Goal: Task Accomplishment & Management: Manage account settings

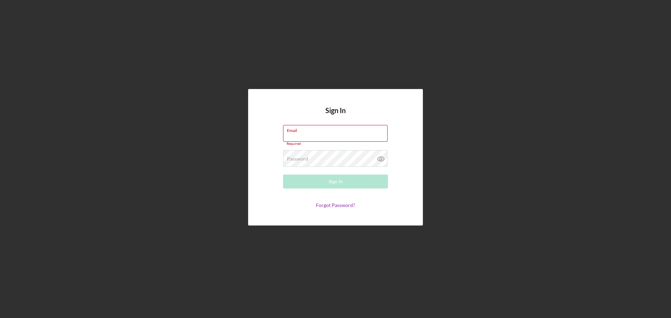
type input "[EMAIL_ADDRESS][DOMAIN_NAME]"
click at [330, 183] on div "Sign In" at bounding box center [335, 182] width 14 height 14
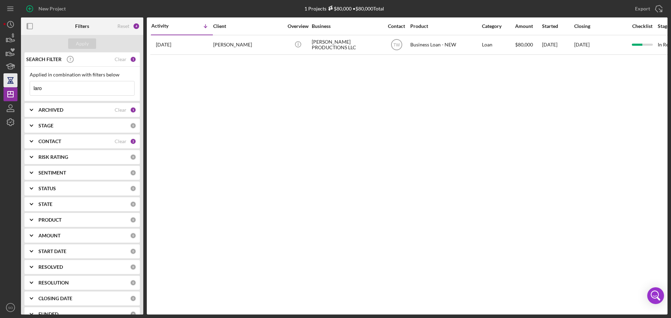
drag, startPoint x: 63, startPoint y: 87, endPoint x: 7, endPoint y: 86, distance: 55.6
click at [7, 86] on div "New Project 1 Projects $80,000 • $80,000 Total laro Export Icon/Export Filters …" at bounding box center [335, 157] width 664 height 315
type input "goncal"
click at [93, 44] on button "Apply" at bounding box center [82, 43] width 28 height 10
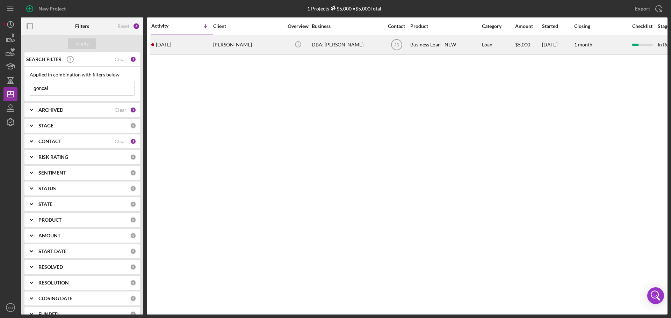
click at [232, 50] on div "[PERSON_NAME]" at bounding box center [248, 45] width 70 height 19
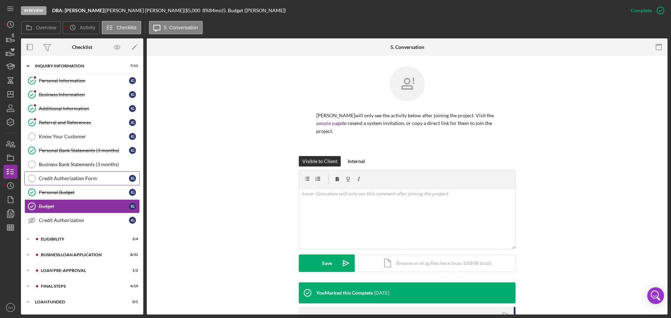
click at [82, 178] on div "Credit Authorization Form" at bounding box center [84, 179] width 90 height 6
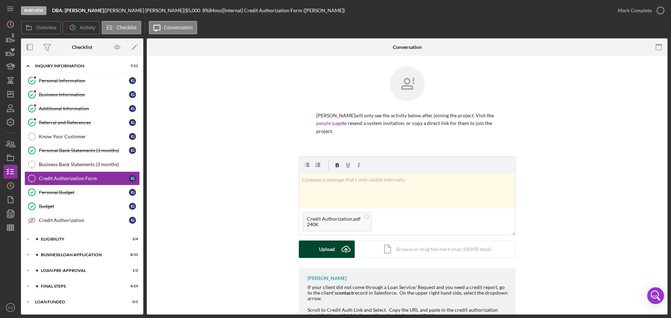
click at [323, 252] on div "Upload" at bounding box center [327, 249] width 16 height 17
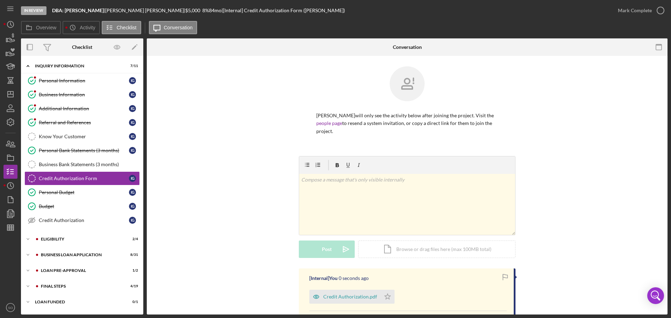
scroll to position [70, 0]
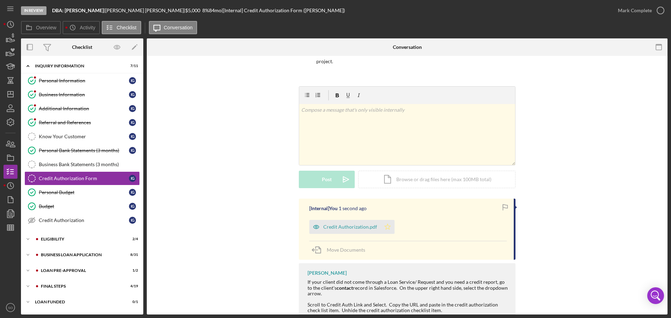
click at [385, 229] on polygon "button" at bounding box center [388, 227] width 6 height 6
click at [630, 16] on div "Mark Complete" at bounding box center [635, 10] width 34 height 14
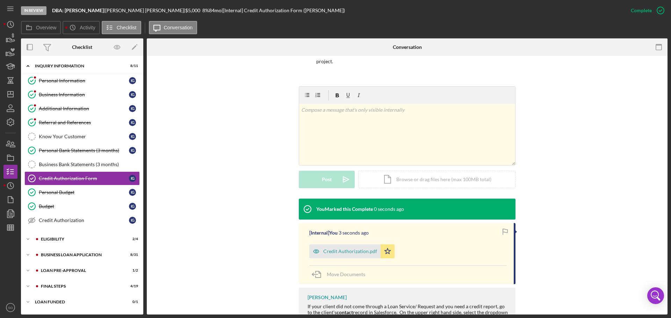
click at [0, 0] on div "Mark Incomplete" at bounding box center [0, 0] width 0 height 0
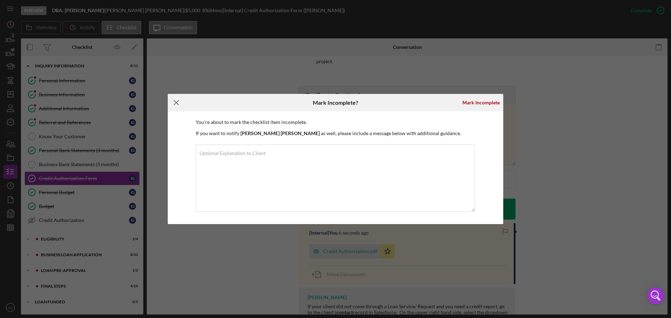
click at [175, 100] on icon "Icon/Menu Close" at bounding box center [176, 102] width 17 height 17
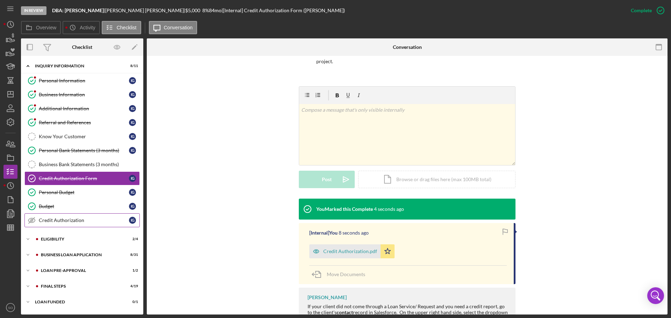
click at [78, 219] on div "Credit Authorization" at bounding box center [84, 221] width 90 height 6
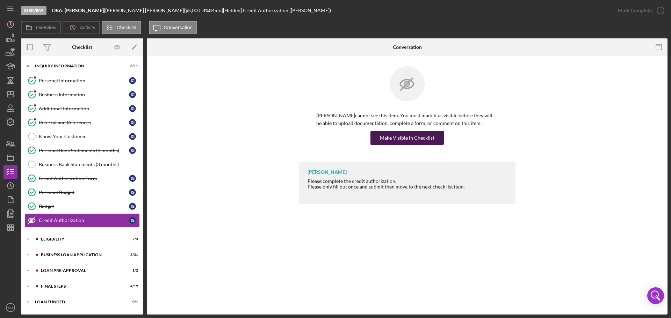
click at [406, 138] on div "Make Visible in Checklist" at bounding box center [407, 138] width 55 height 14
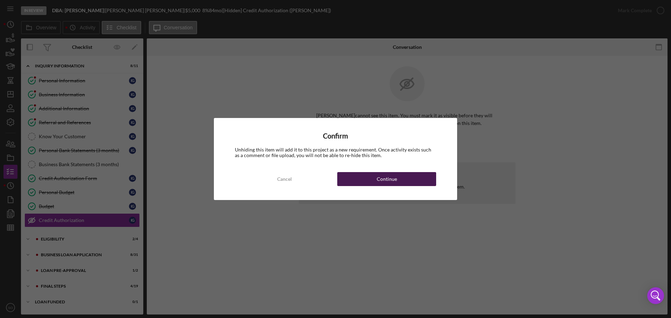
click at [416, 173] on button "Continue" at bounding box center [386, 179] width 99 height 14
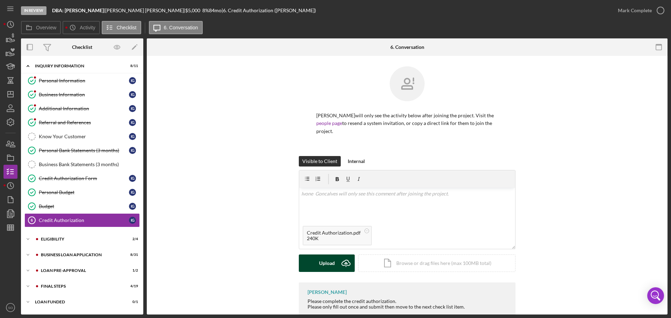
click at [328, 264] on div "Upload" at bounding box center [327, 263] width 16 height 17
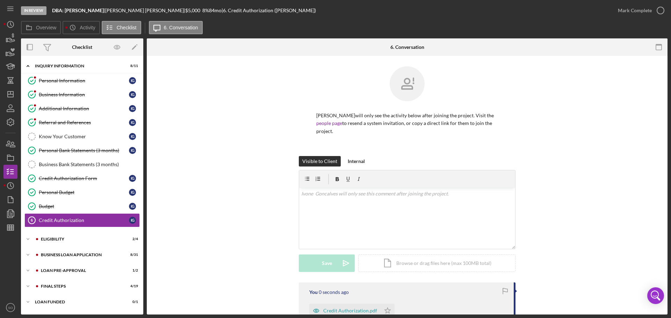
scroll to position [88, 0]
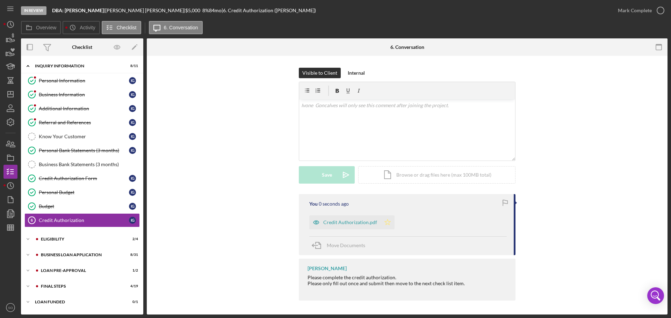
click at [387, 225] on polygon "button" at bounding box center [388, 222] width 6 height 6
click at [637, 10] on div "Mark Complete" at bounding box center [635, 10] width 34 height 14
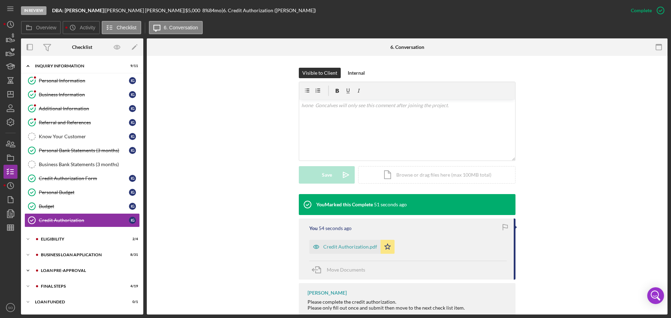
click at [73, 269] on div "LOAN PRE-APPROVAL" at bounding box center [88, 271] width 94 height 4
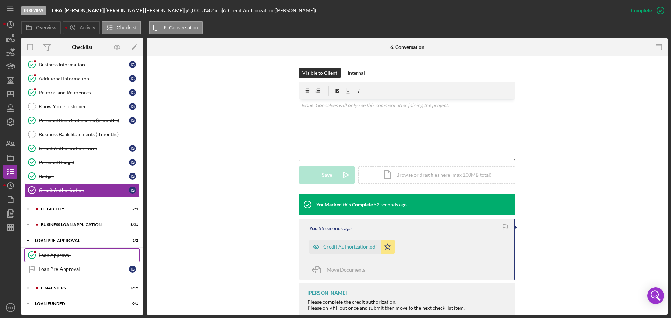
click at [70, 256] on div "Loan Approval" at bounding box center [89, 256] width 101 height 6
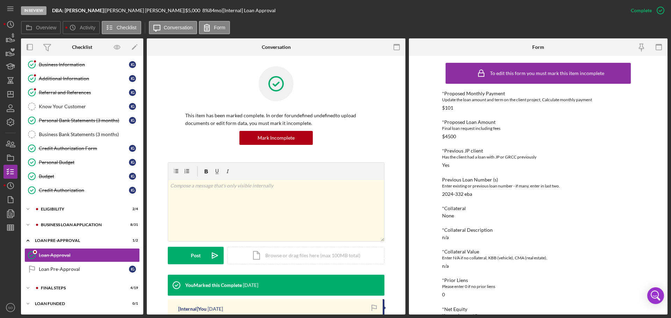
scroll to position [140, 0]
